Goal: Information Seeking & Learning: Learn about a topic

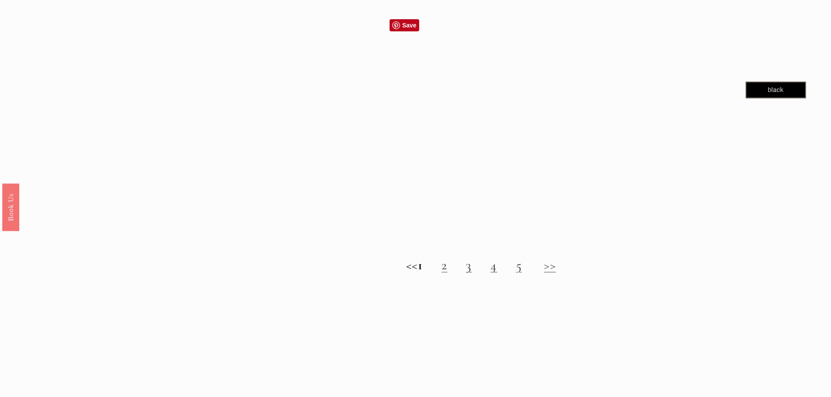
scroll to position [1003, 0]
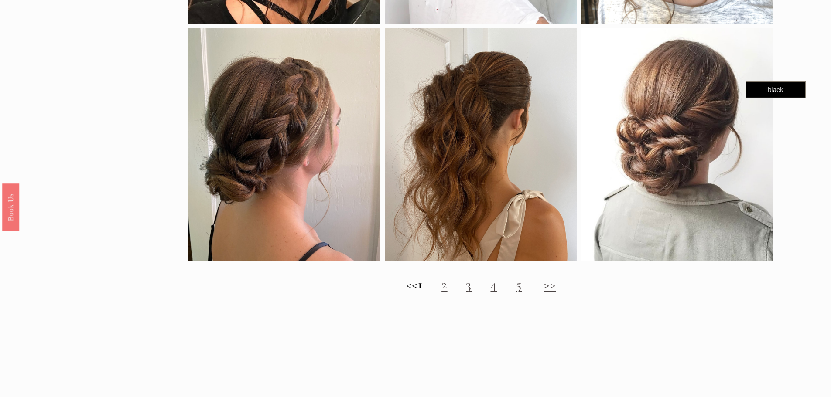
click at [447, 293] on h2 "<< 1 2 3 4 5 >>" at bounding box center [480, 285] width 585 height 16
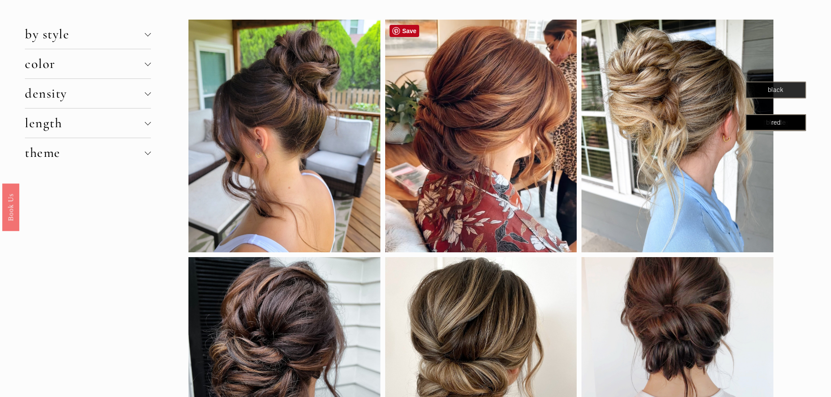
scroll to position [0, 0]
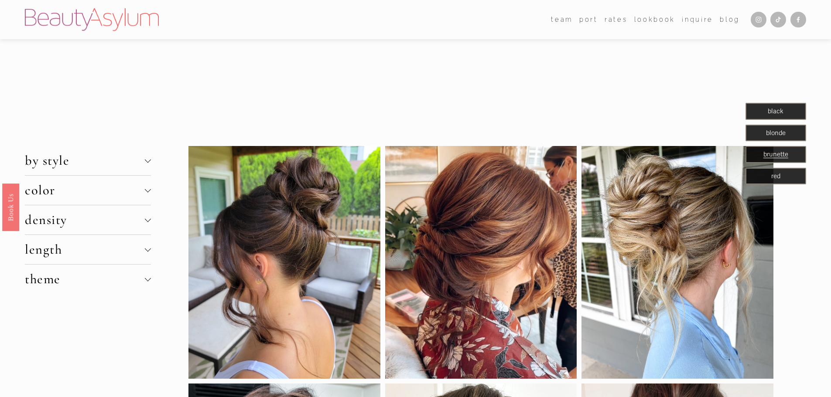
click at [106, 21] on img at bounding box center [92, 19] width 134 height 23
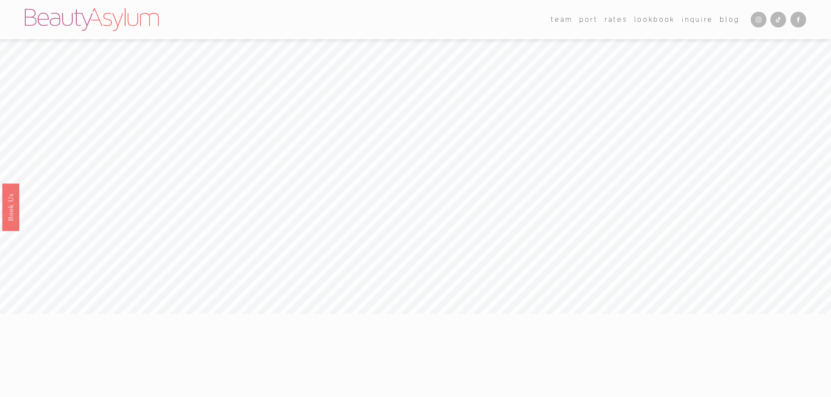
click at [617, 23] on link "Rates" at bounding box center [616, 19] width 23 height 13
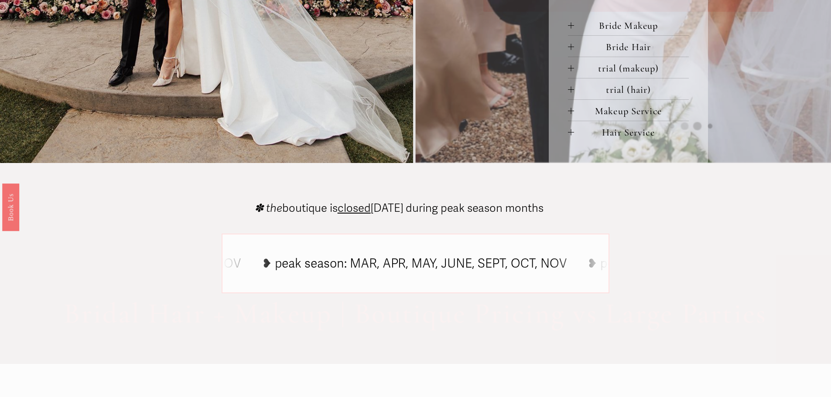
scroll to position [567, 0]
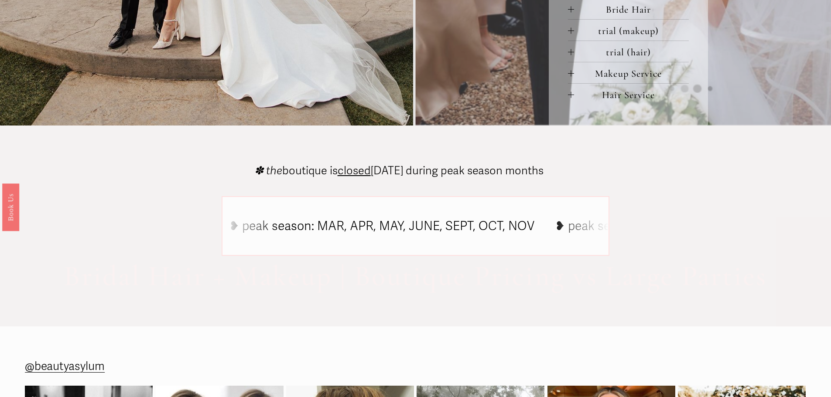
click at [571, 98] on div at bounding box center [571, 95] width 0 height 6
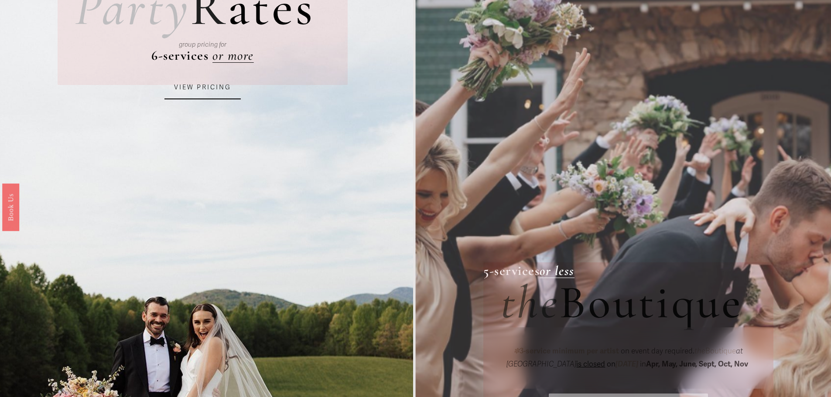
scroll to position [0, 0]
